Goal: Transaction & Acquisition: Purchase product/service

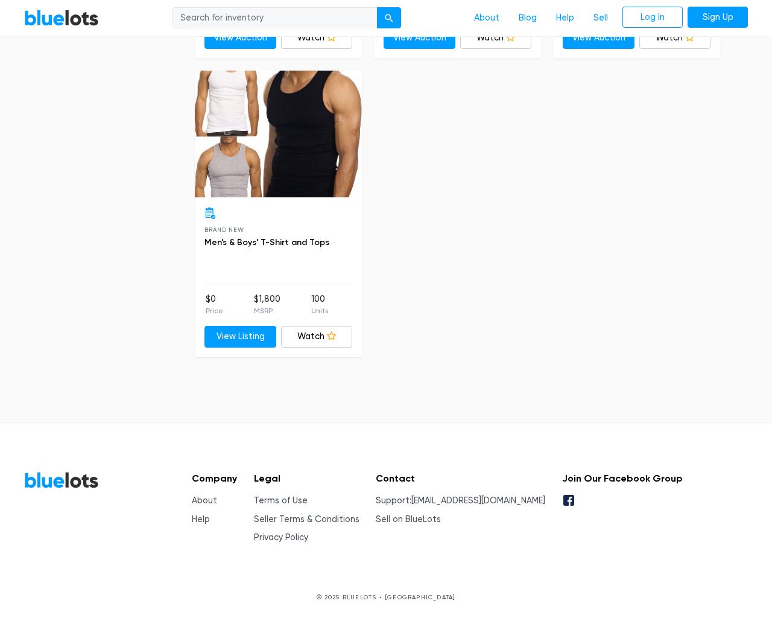
scroll to position [5127, 0]
type input "the"
type input "[EMAIL_ADDRESS][DOMAIN_NAME]"
type input "e"
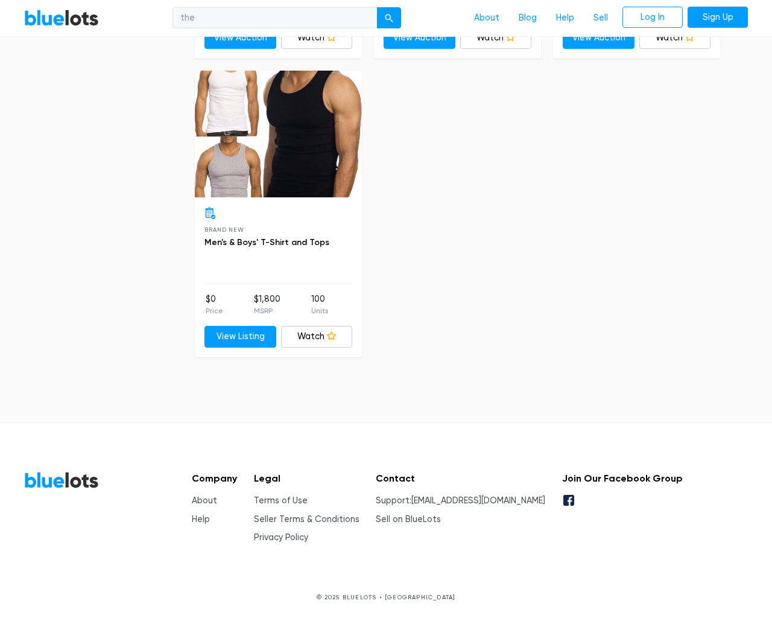
checkbox New"] "false"
checkbox Pulls"] "false"
checkbox input "false"
checkbox Accessories"] "false"
checkbox input "false"
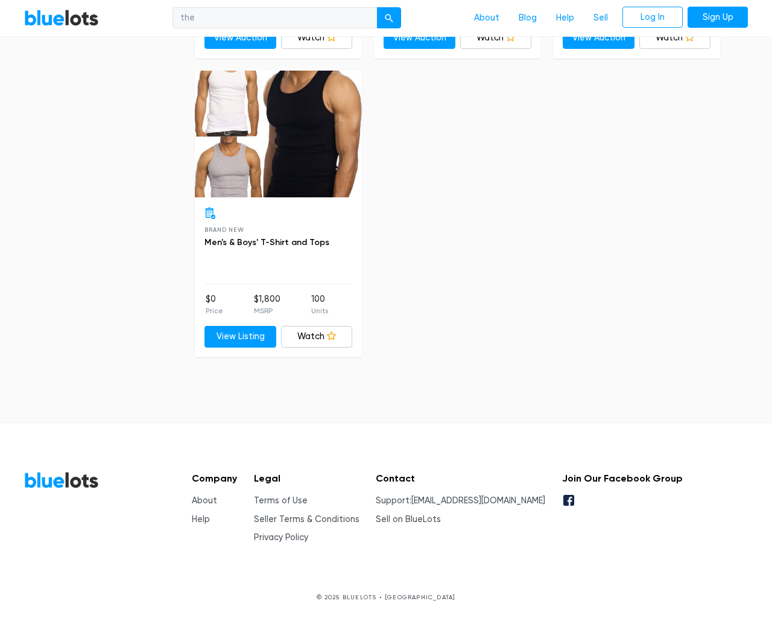
checkbox Goods"] "false"
checkbox Beauty"] "false"
checkbox Merchandise"] "false"
checkbox input "false"
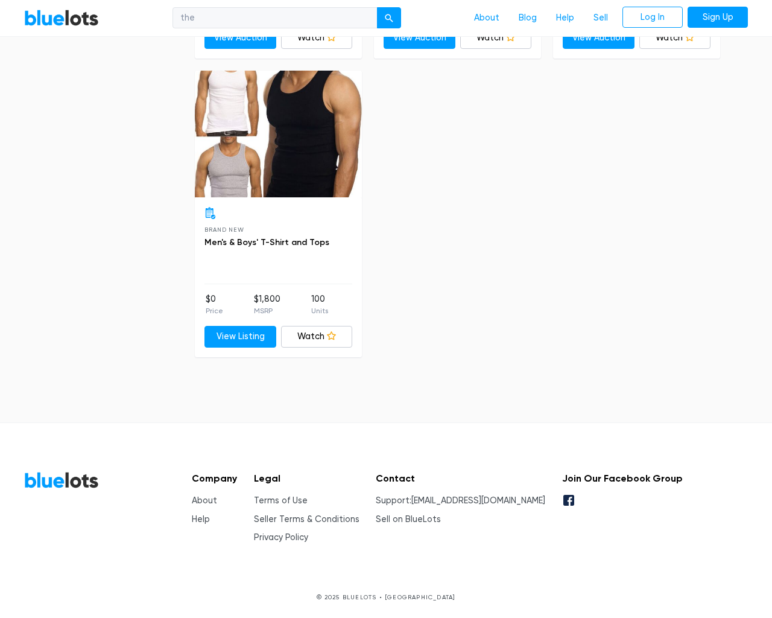
type input "e"
select select "10000"
select select "50000"
select select "ending_soonest"
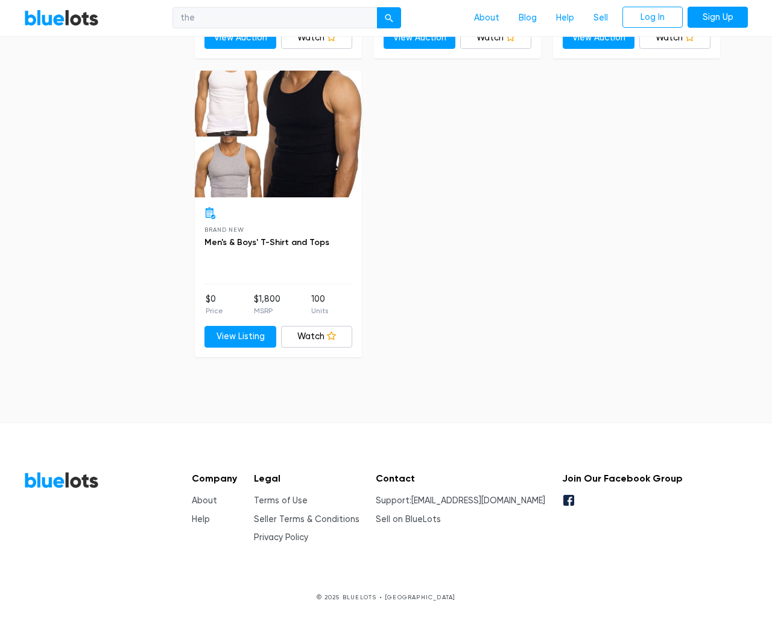
select select "50000"
select select "highest_price"
